Goal: Navigation & Orientation: Understand site structure

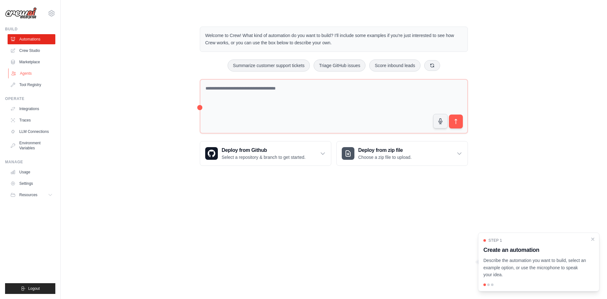
click at [32, 74] on link "Agents" at bounding box center [32, 73] width 48 height 10
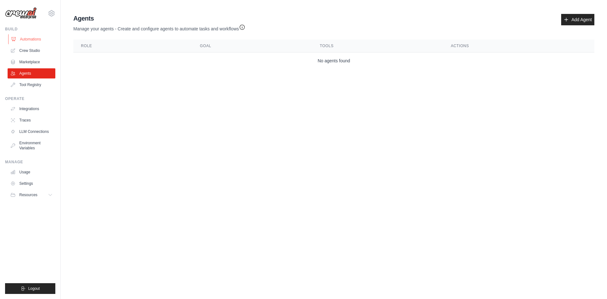
click at [34, 41] on link "Automations" at bounding box center [32, 39] width 48 height 10
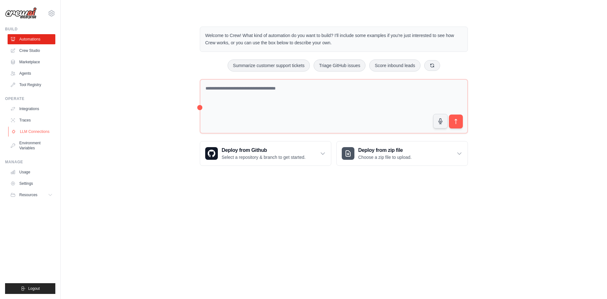
click at [33, 128] on link "LLM Connections" at bounding box center [32, 131] width 48 height 10
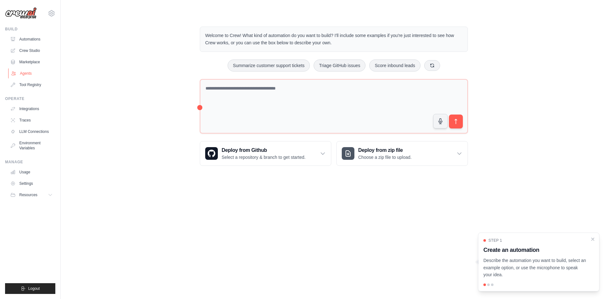
click at [20, 73] on link "Agents" at bounding box center [32, 73] width 48 height 10
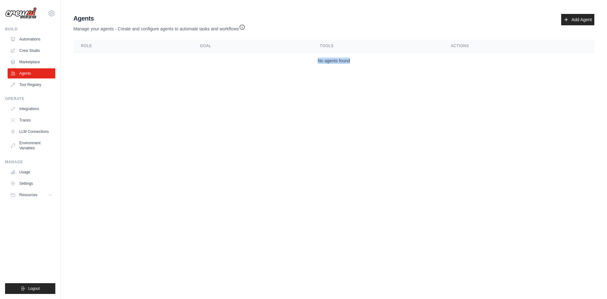
drag, startPoint x: 373, startPoint y: 62, endPoint x: 252, endPoint y: 66, distance: 121.1
click at [252, 66] on td "No agents found" at bounding box center [333, 60] width 521 height 17
drag, startPoint x: 338, startPoint y: 129, endPoint x: 341, endPoint y: 128, distance: 3.6
click at [341, 128] on body "[EMAIL_ADDRESS][DOMAIN_NAME] Settings Build Automations Crew Studio" at bounding box center [303, 149] width 607 height 299
